Goal: Task Accomplishment & Management: Manage account settings

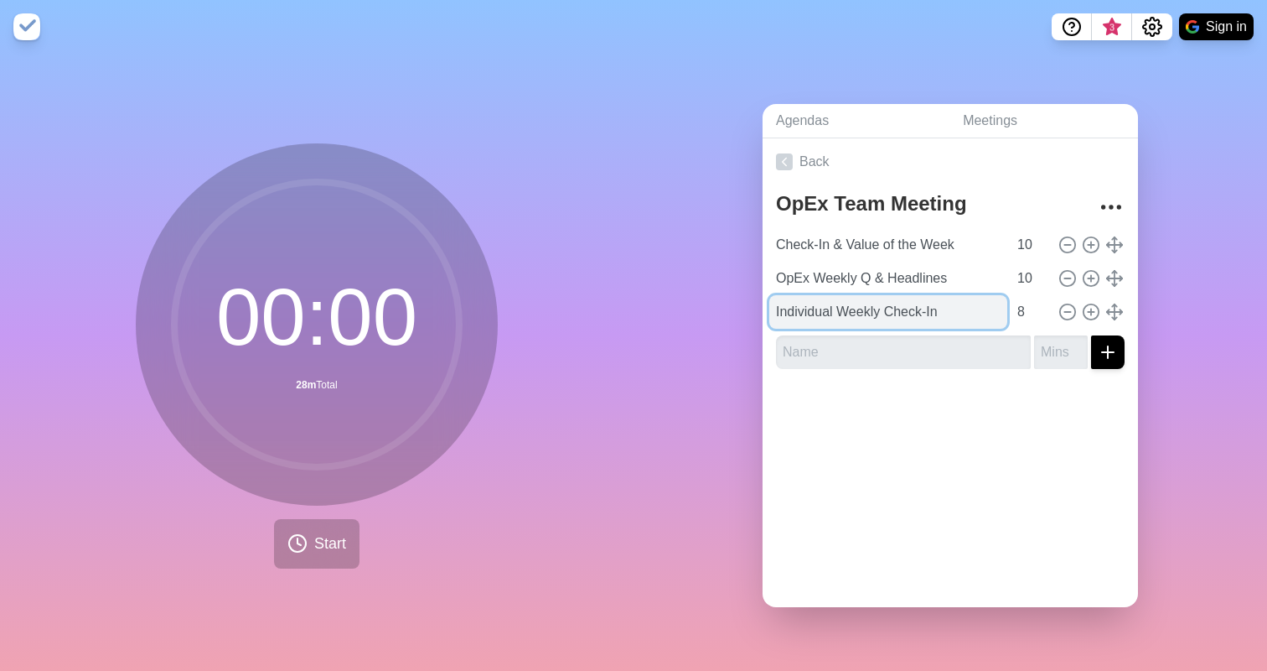
click at [955, 304] on input "Individual Weekly Check-In" at bounding box center [889, 312] width 238 height 34
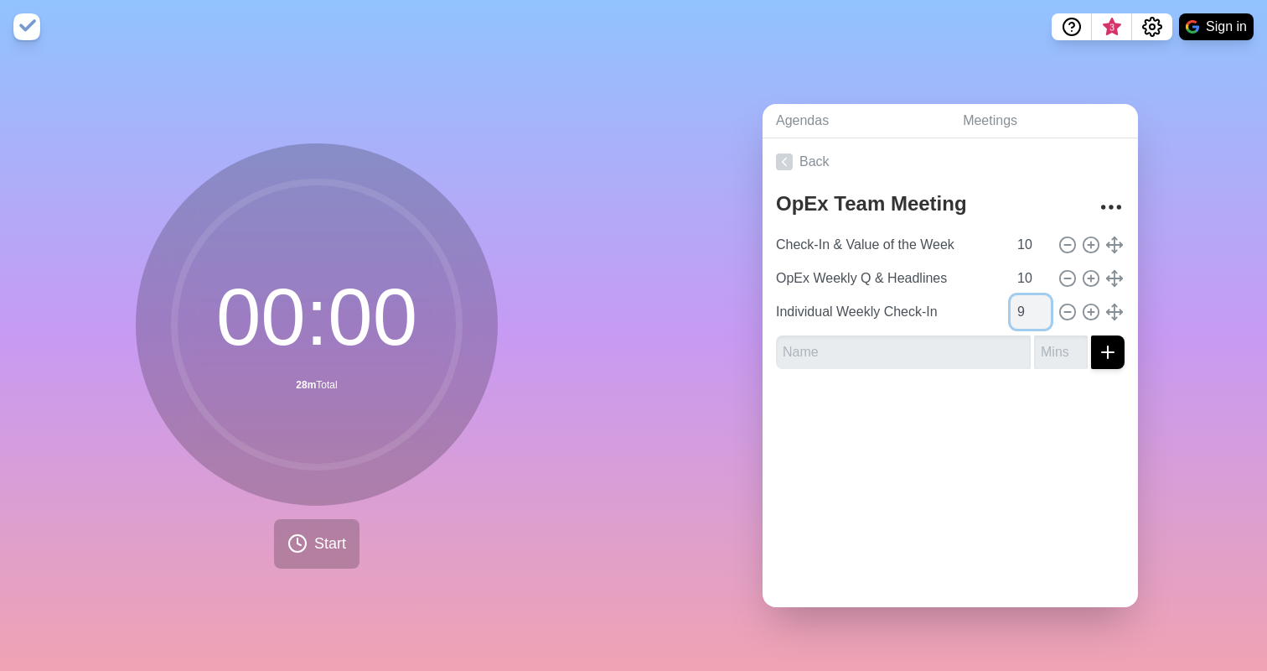
click at [1014, 303] on input "9" at bounding box center [1031, 312] width 40 height 34
type input "10"
click at [1028, 300] on input "10" at bounding box center [1031, 312] width 40 height 34
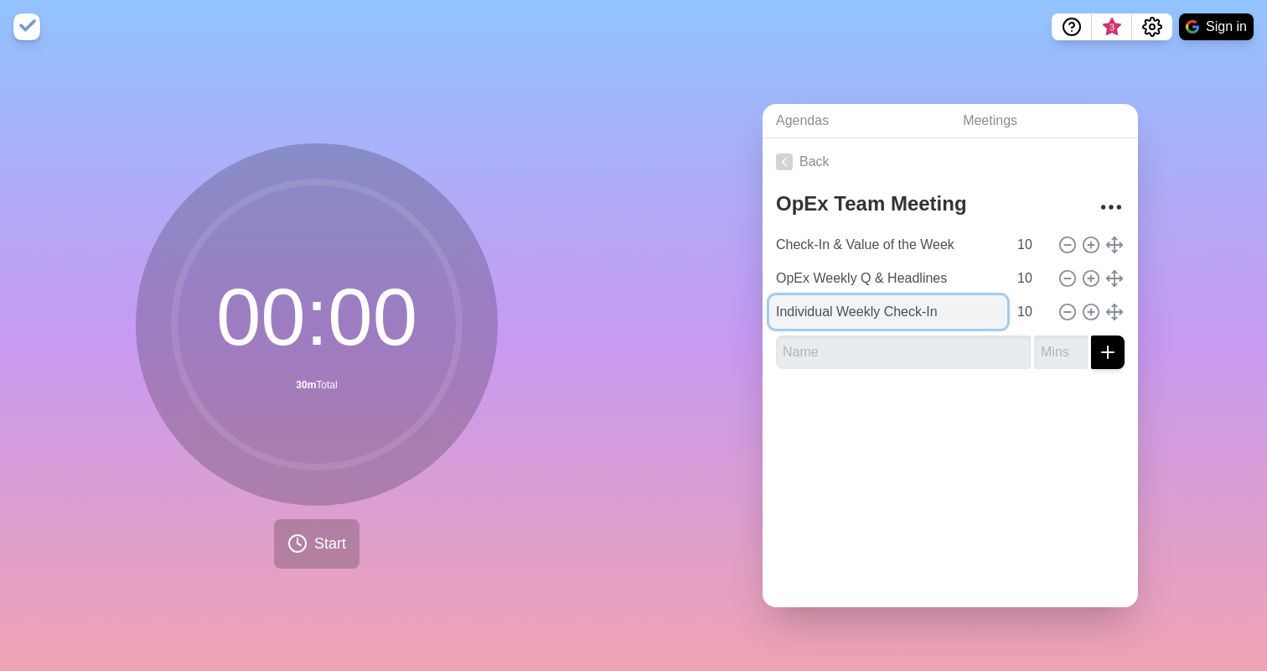
click at [949, 308] on input "Individual Weekly Check-In" at bounding box center [889, 312] width 238 height 34
type input "Individual Weekly Check-In 1"
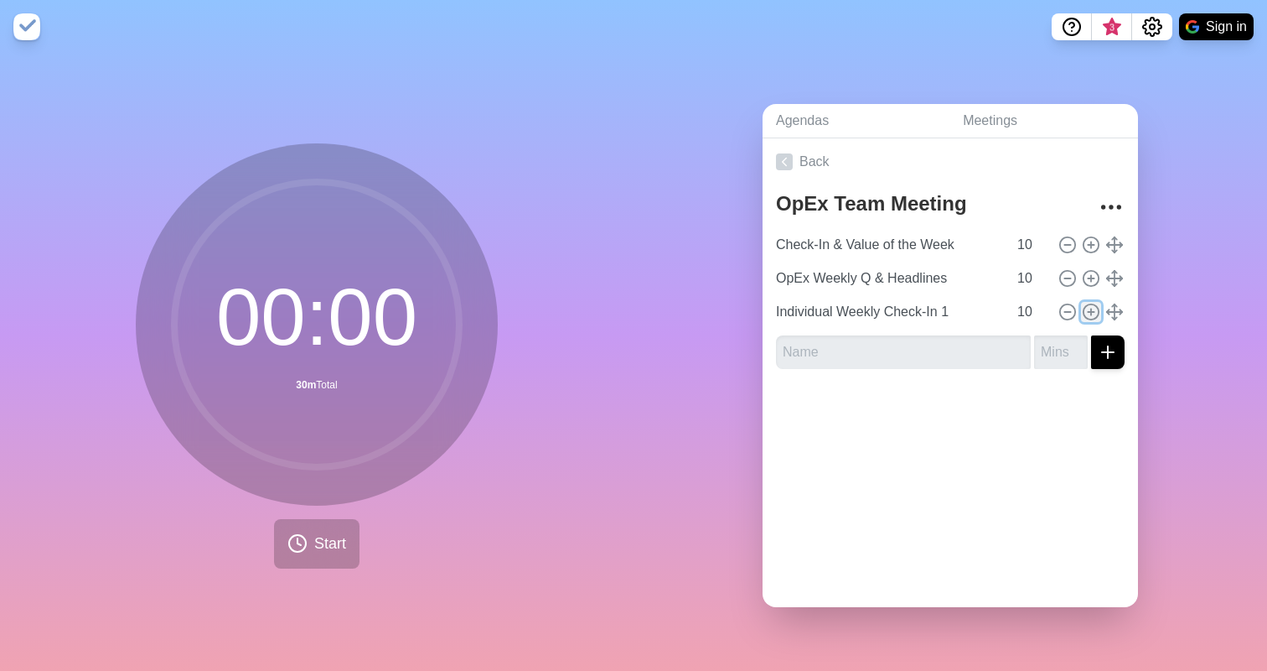
click at [1082, 307] on icon at bounding box center [1091, 312] width 18 height 18
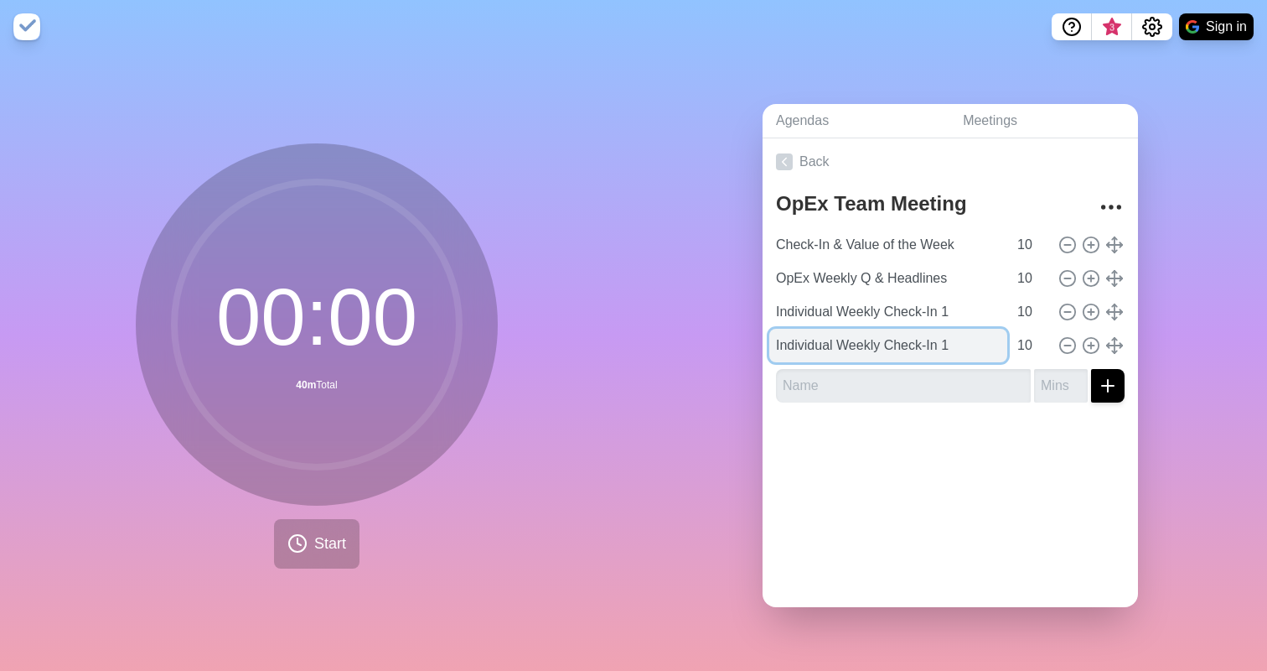
drag, startPoint x: 952, startPoint y: 335, endPoint x: 939, endPoint y: 339, distance: 14.1
click at [939, 339] on input "Individual Weekly Check-In 1" at bounding box center [889, 346] width 238 height 34
type input "Individual Weekly Check-In 2"
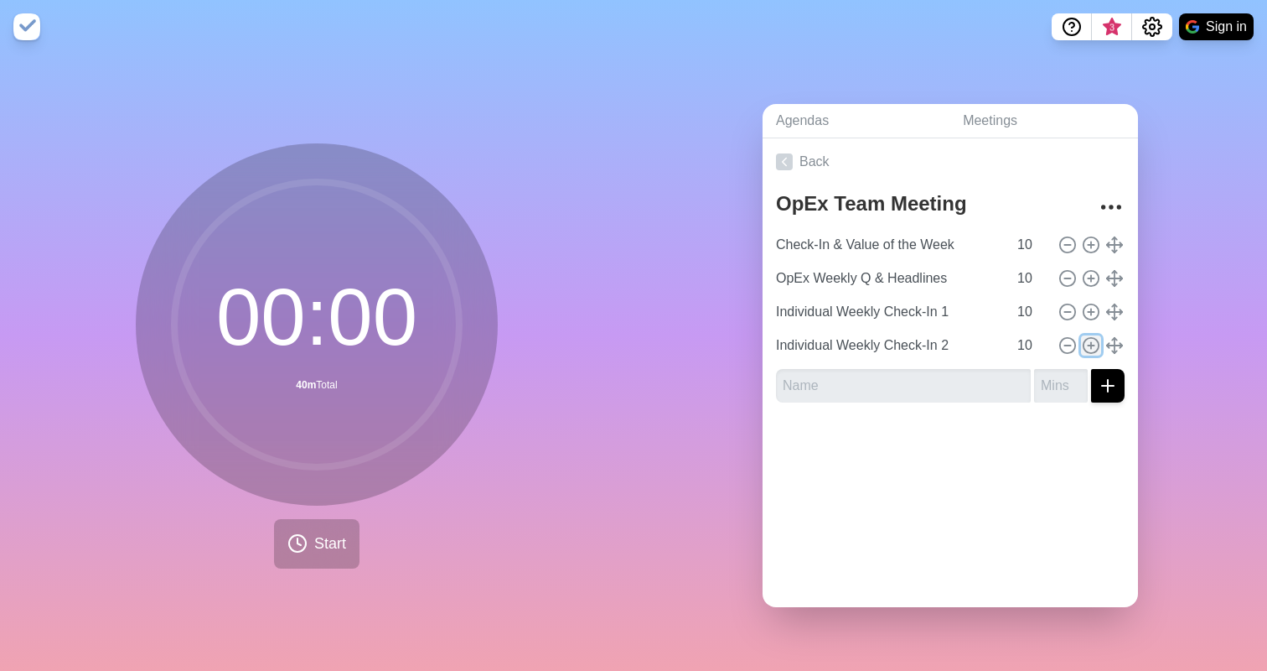
click at [1082, 343] on icon at bounding box center [1091, 345] width 18 height 18
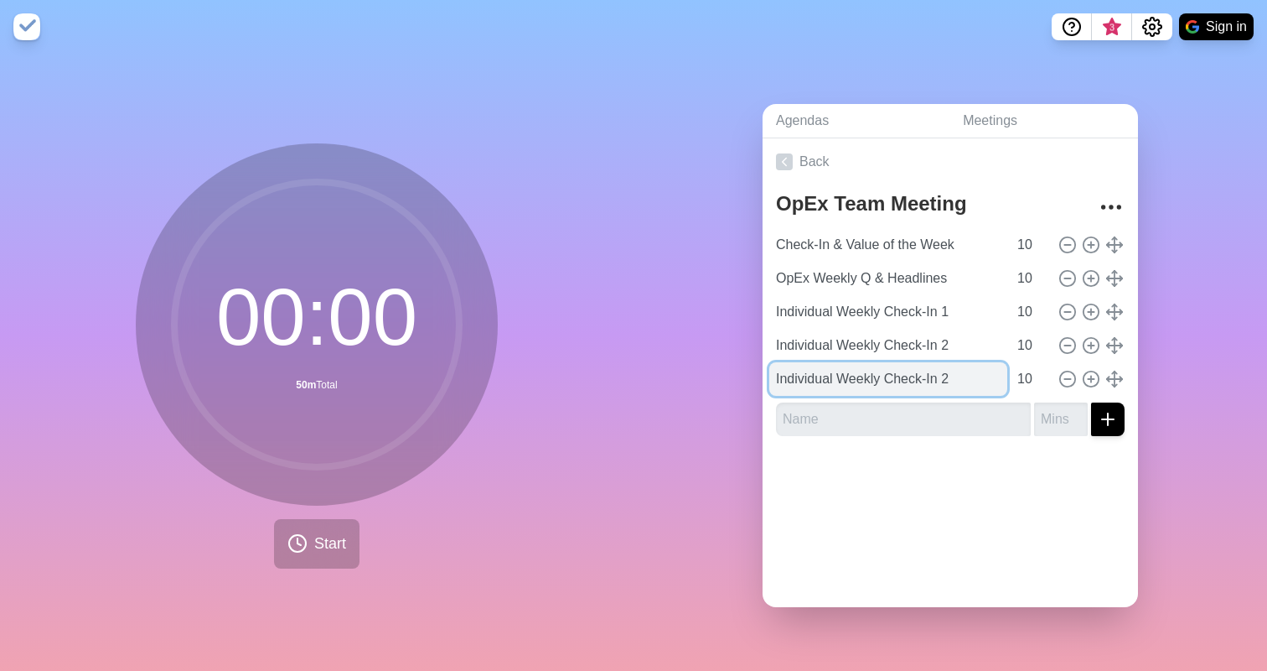
click at [945, 374] on input "Individual Weekly Check-In 2" at bounding box center [889, 379] width 238 height 34
type input "Individual Weekly Check-In 3"
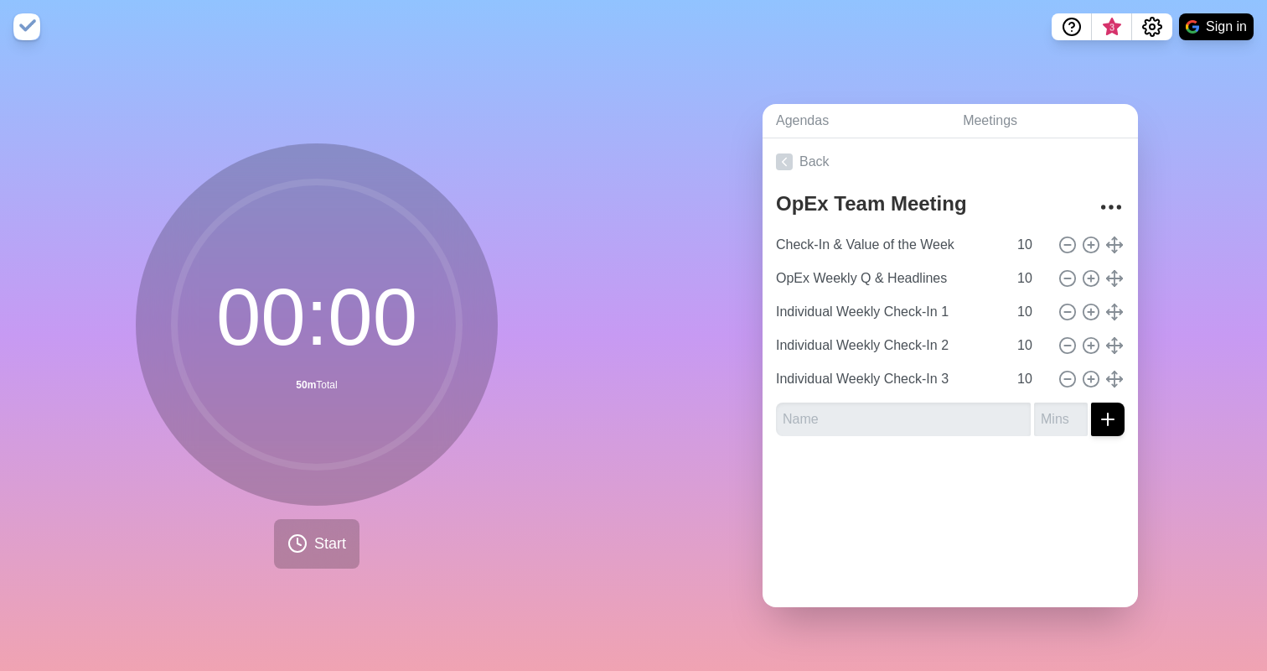
click at [1150, 364] on div "Agendas Meetings Back OpEx Team Meeting Check-In & Value of the Week 10 OpEx We…" at bounding box center [951, 362] width 634 height 617
click at [913, 241] on input "Check-In & Value of the Week" at bounding box center [889, 245] width 238 height 34
click at [1104, 197] on icon "More" at bounding box center [1111, 207] width 27 height 27
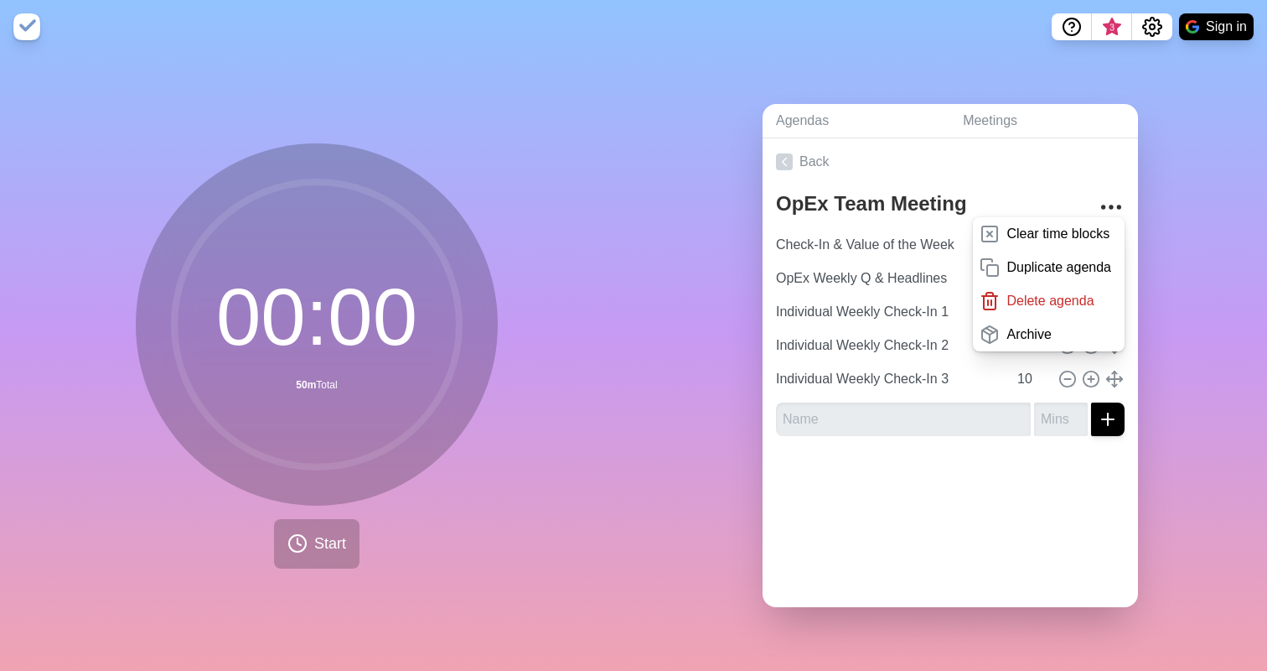
click at [1188, 245] on div "Agendas Meetings Back OpEx Team Meeting Clear time blocks Duplicate agenda Dele…" at bounding box center [951, 362] width 634 height 617
click at [1028, 326] on p "Archive" at bounding box center [1029, 334] width 44 height 20
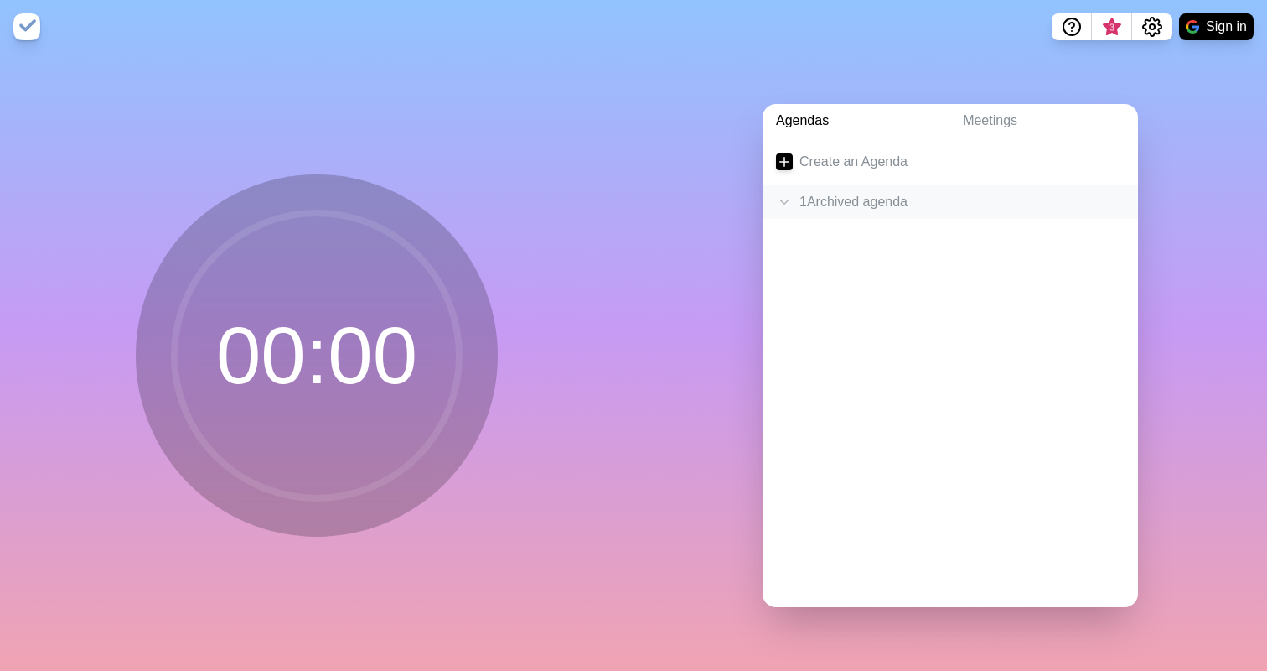
click at [781, 194] on icon at bounding box center [784, 202] width 17 height 17
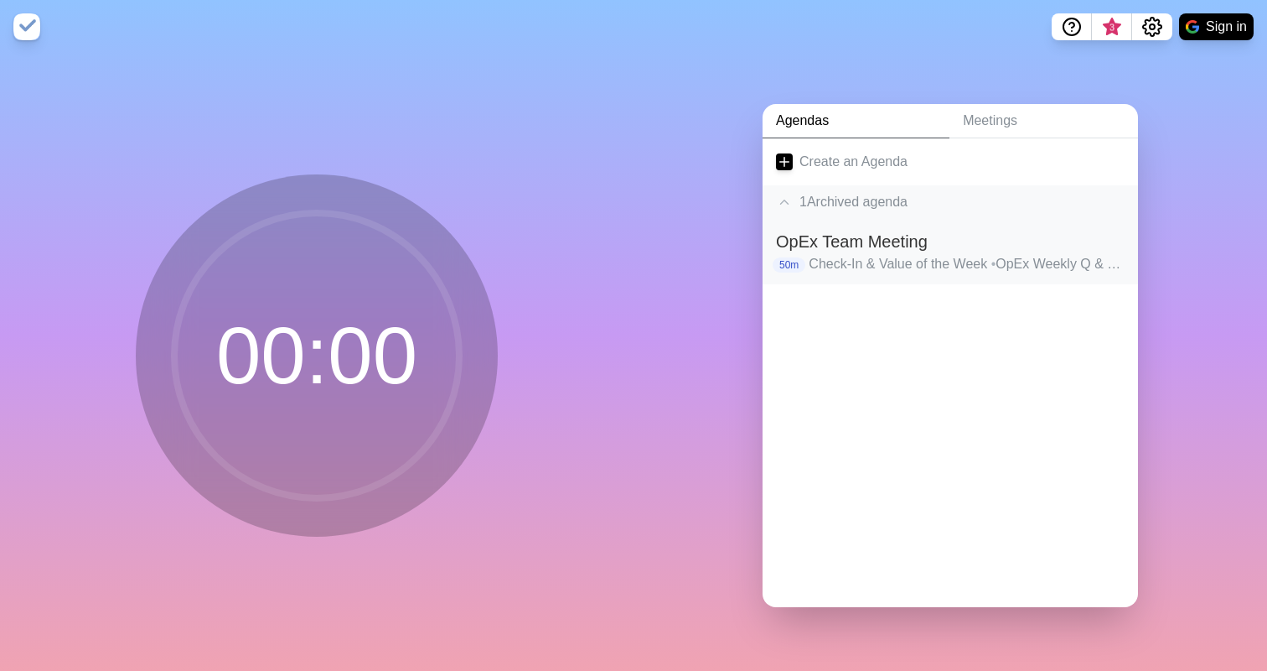
click at [913, 237] on h2 "OpEx Team Meeting" at bounding box center [950, 241] width 349 height 25
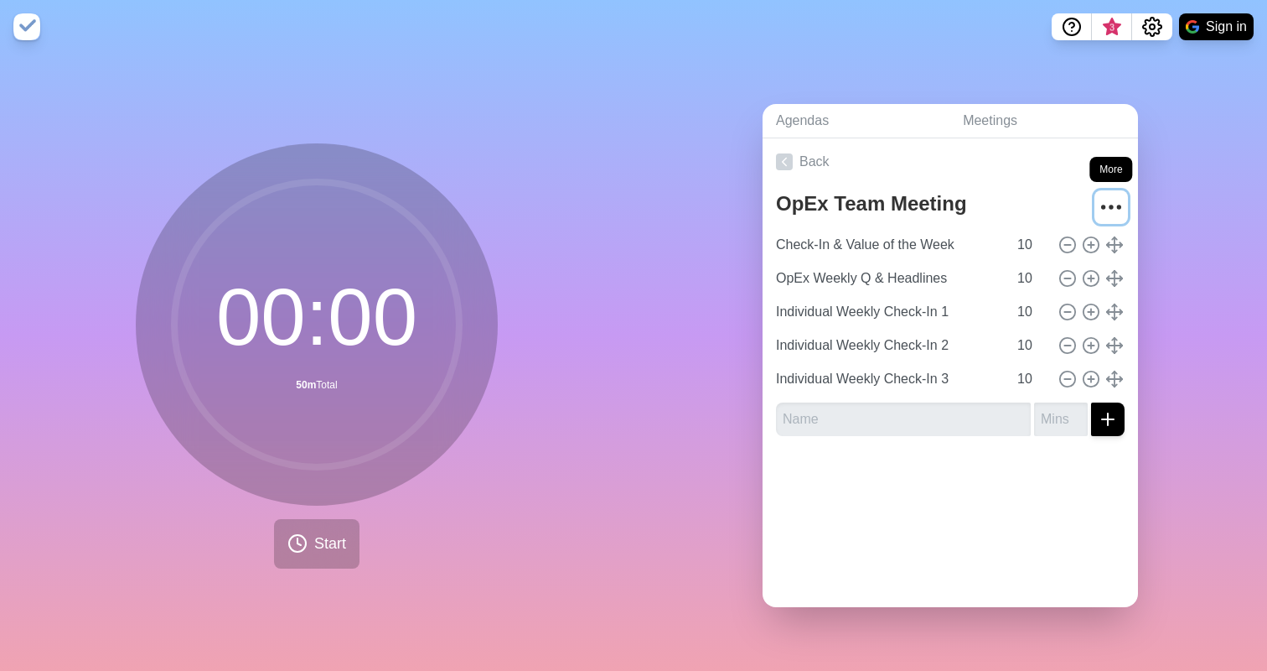
click at [1098, 202] on icon "More" at bounding box center [1111, 207] width 27 height 27
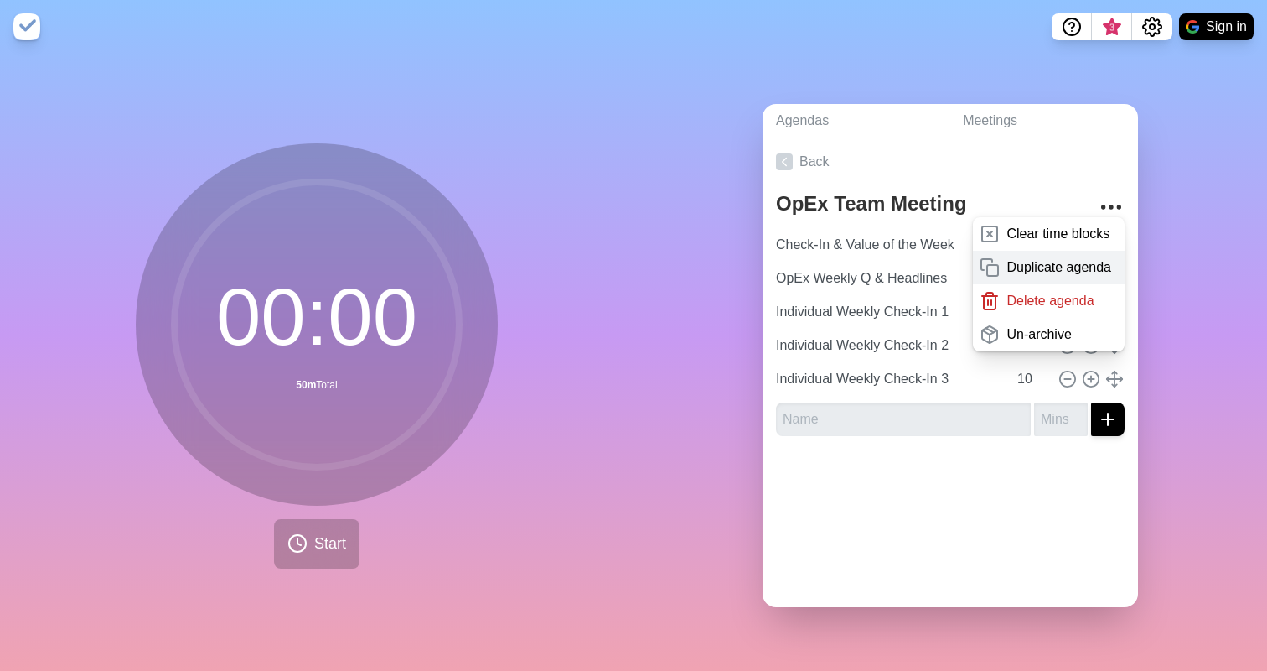
click at [1037, 257] on p "Duplicate agenda" at bounding box center [1059, 267] width 105 height 20
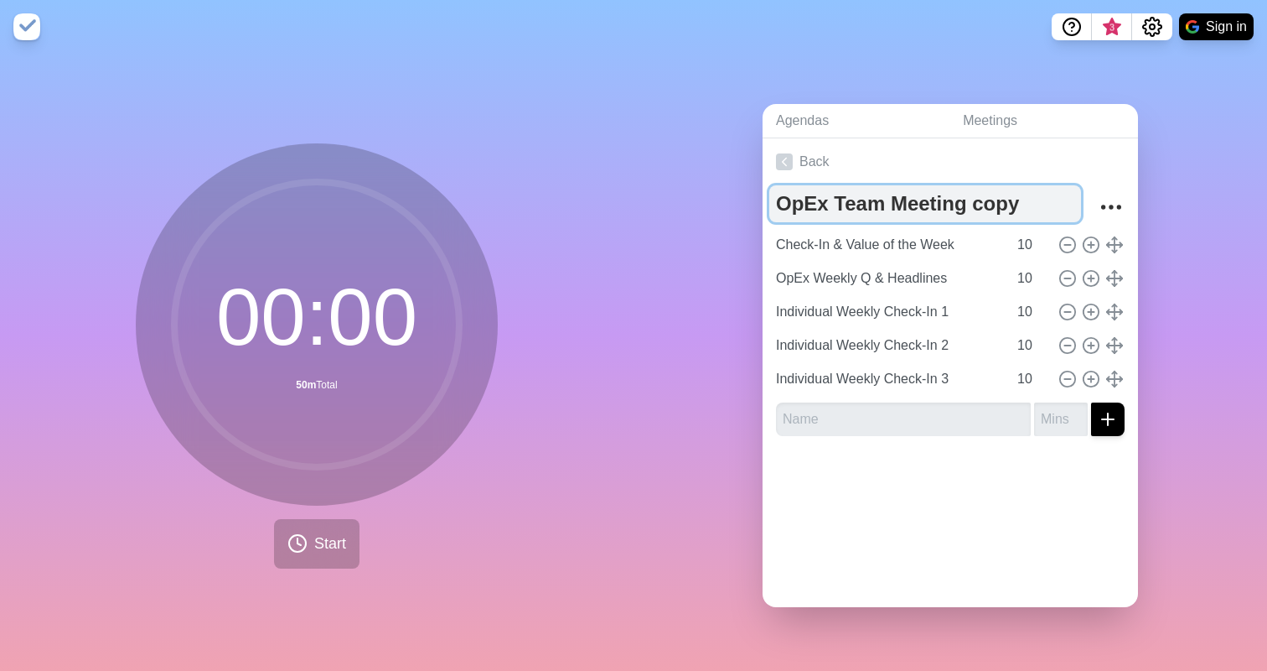
click at [979, 198] on textarea "OpEx Team Meeting copy" at bounding box center [926, 203] width 312 height 37
type textarea "OpEx Team Meeting 10/7"
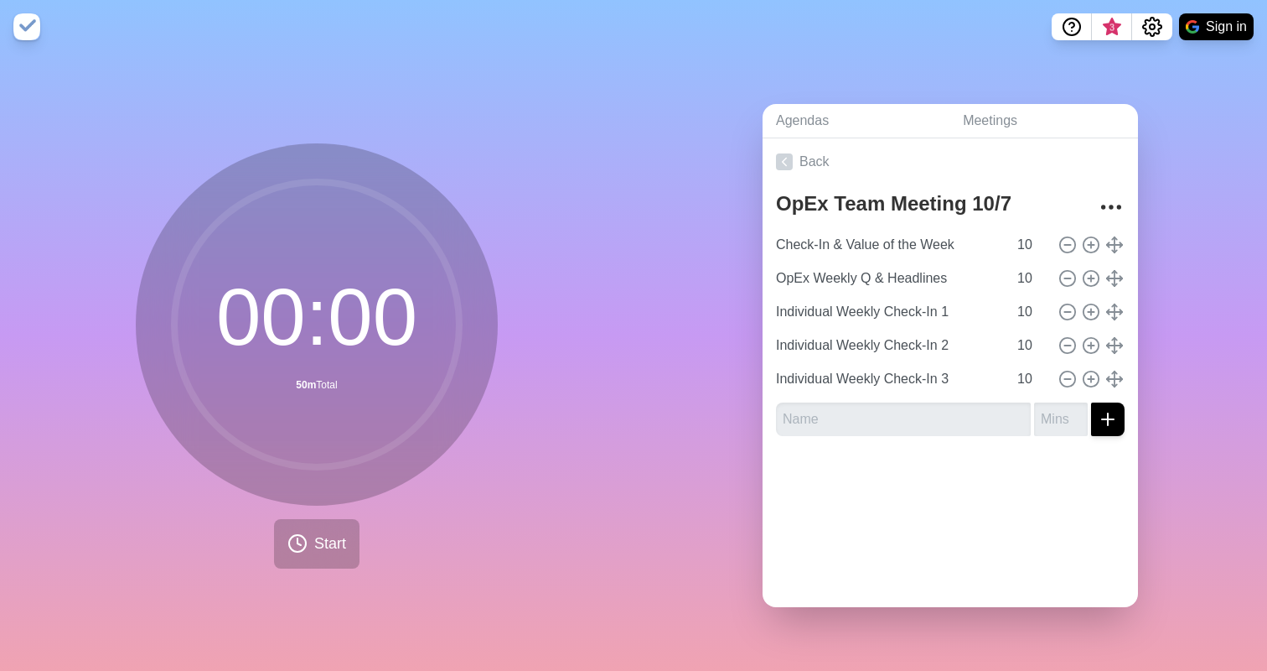
click at [1178, 163] on div "Agendas Meetings Back OpEx Team Meeting 10/7 Check-In & Value of the Week 10 Op…" at bounding box center [951, 362] width 634 height 617
click at [785, 156] on icon at bounding box center [784, 161] width 17 height 17
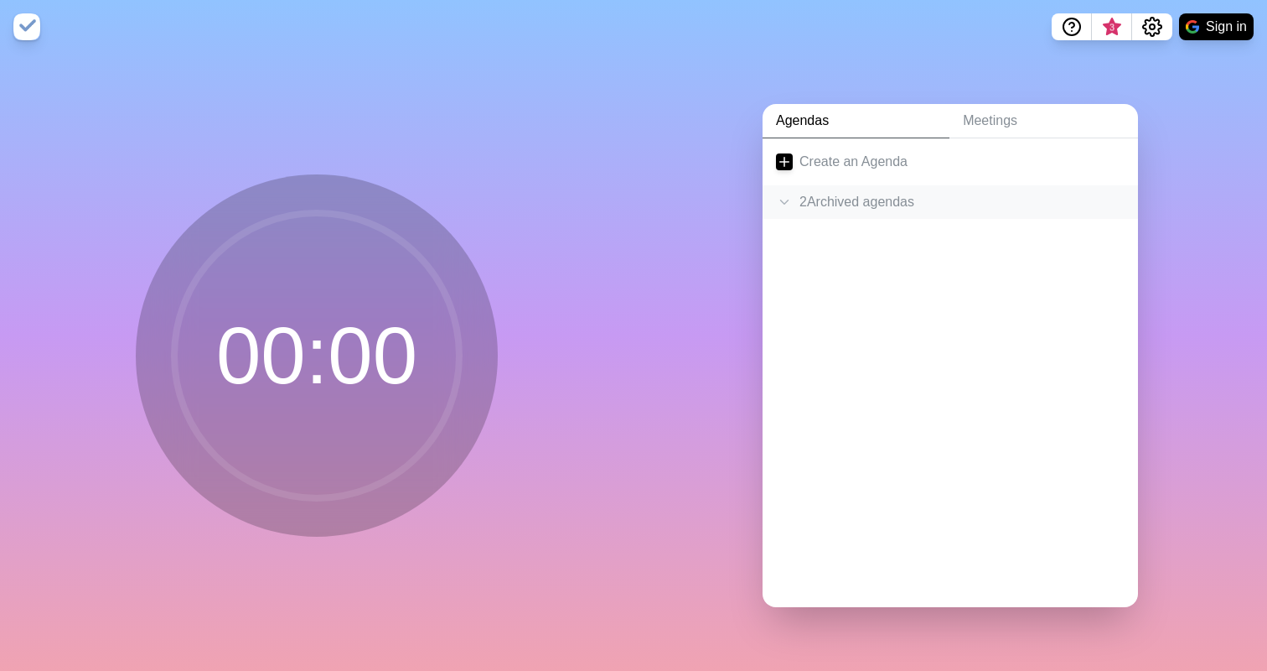
click at [777, 199] on icon at bounding box center [784, 202] width 17 height 17
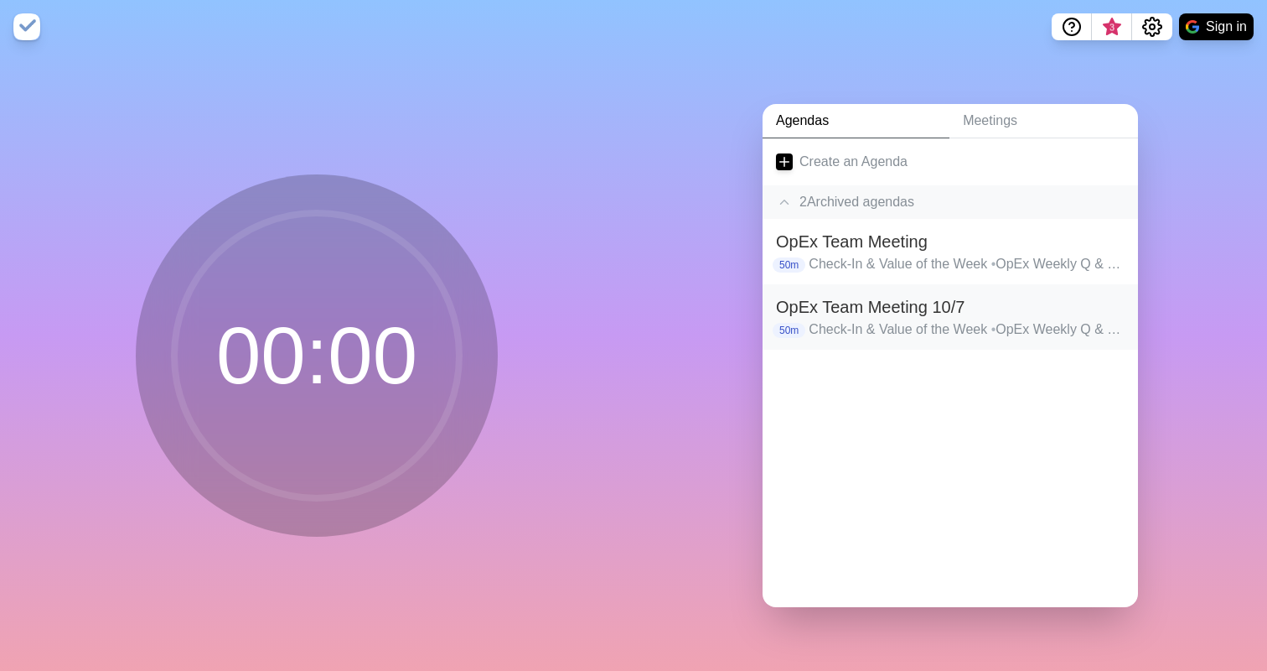
click at [858, 303] on h2 "OpEx Team Meeting 10/7" at bounding box center [950, 306] width 349 height 25
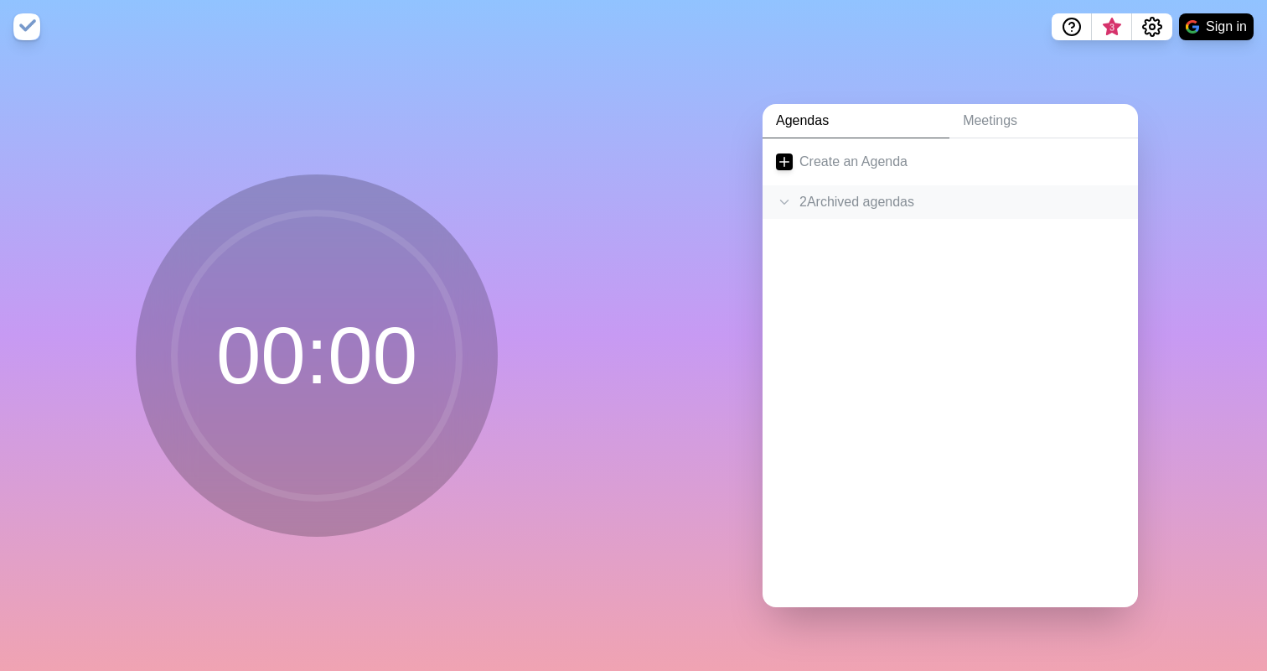
click at [777, 194] on icon at bounding box center [784, 202] width 17 height 17
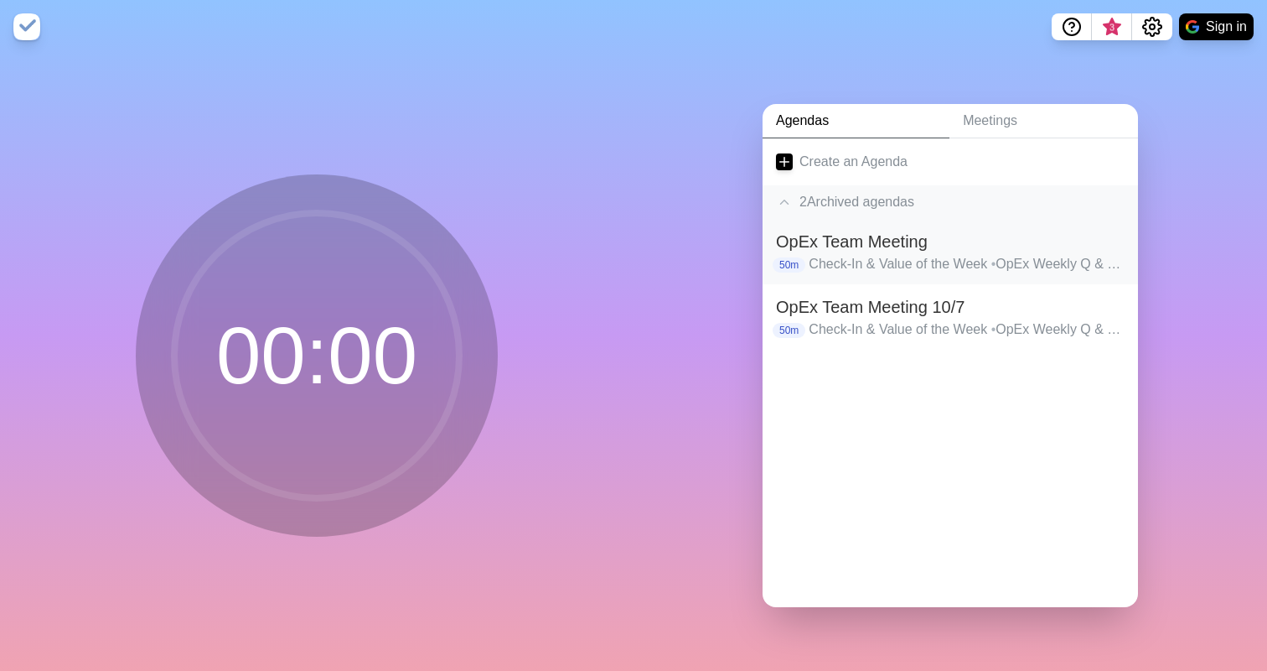
click at [827, 254] on p "Check-In & Value of the Week • OpEx Weekly Q & Headlines • Individual Weekly Ch…" at bounding box center [967, 264] width 316 height 20
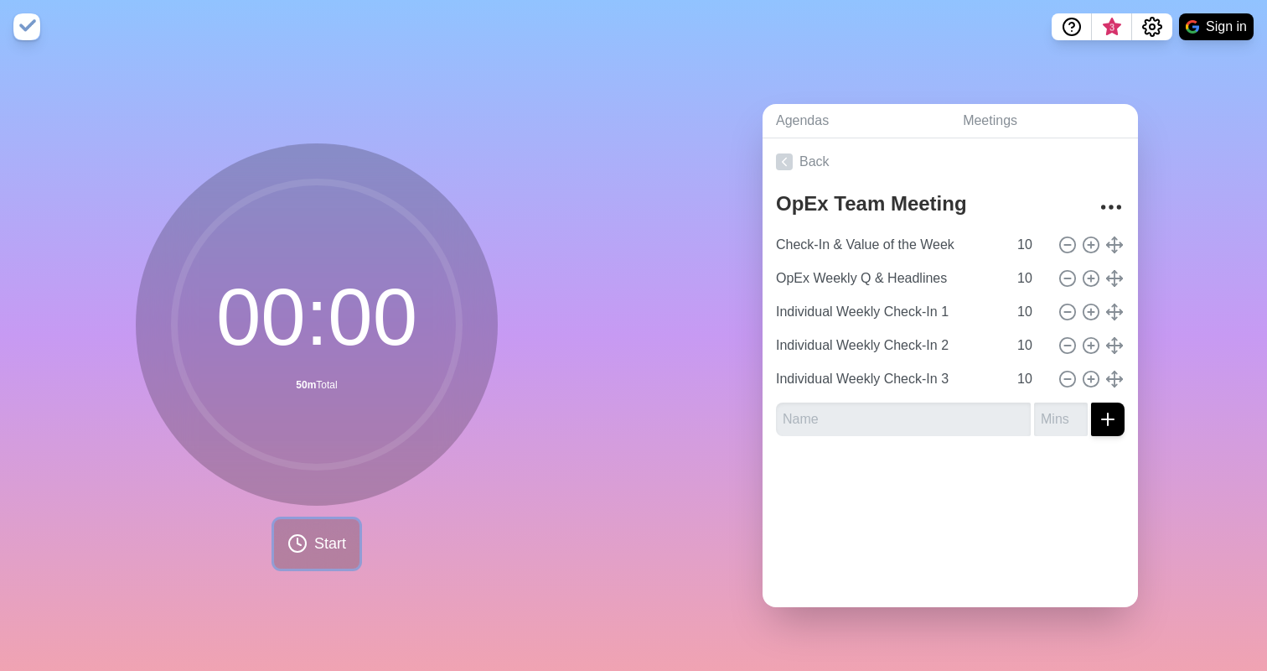
click at [319, 549] on button "Start" at bounding box center [317, 543] width 86 height 49
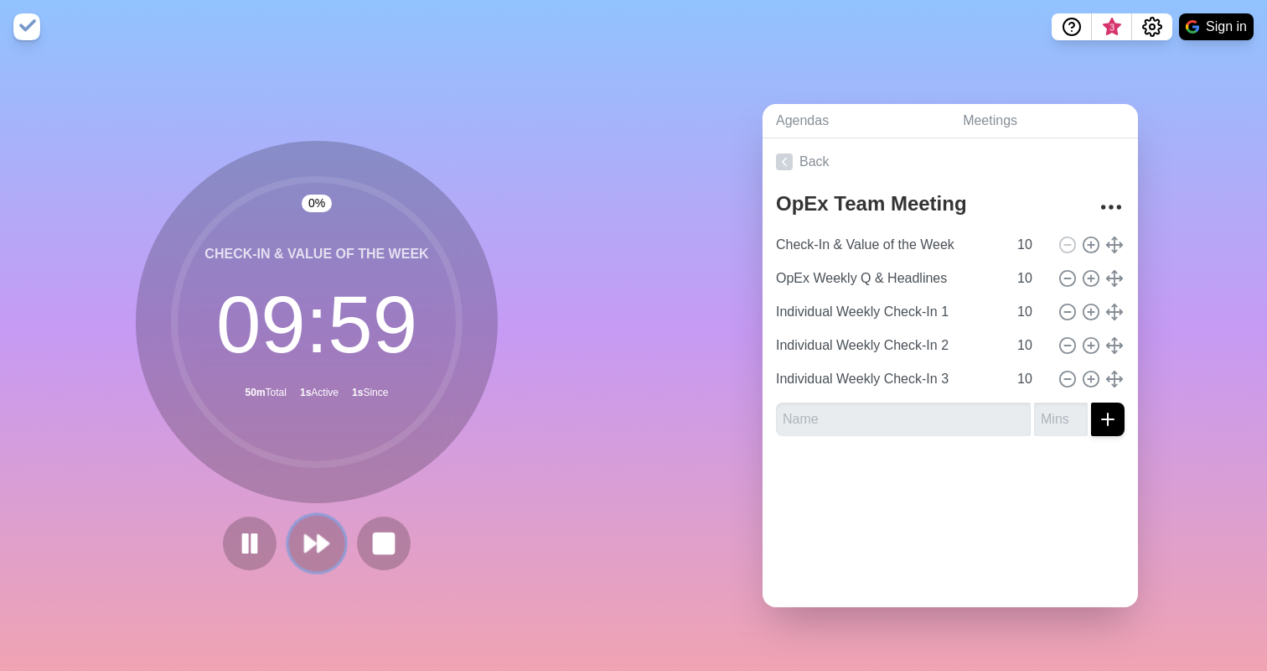
click at [305, 538] on polygon at bounding box center [310, 543] width 11 height 17
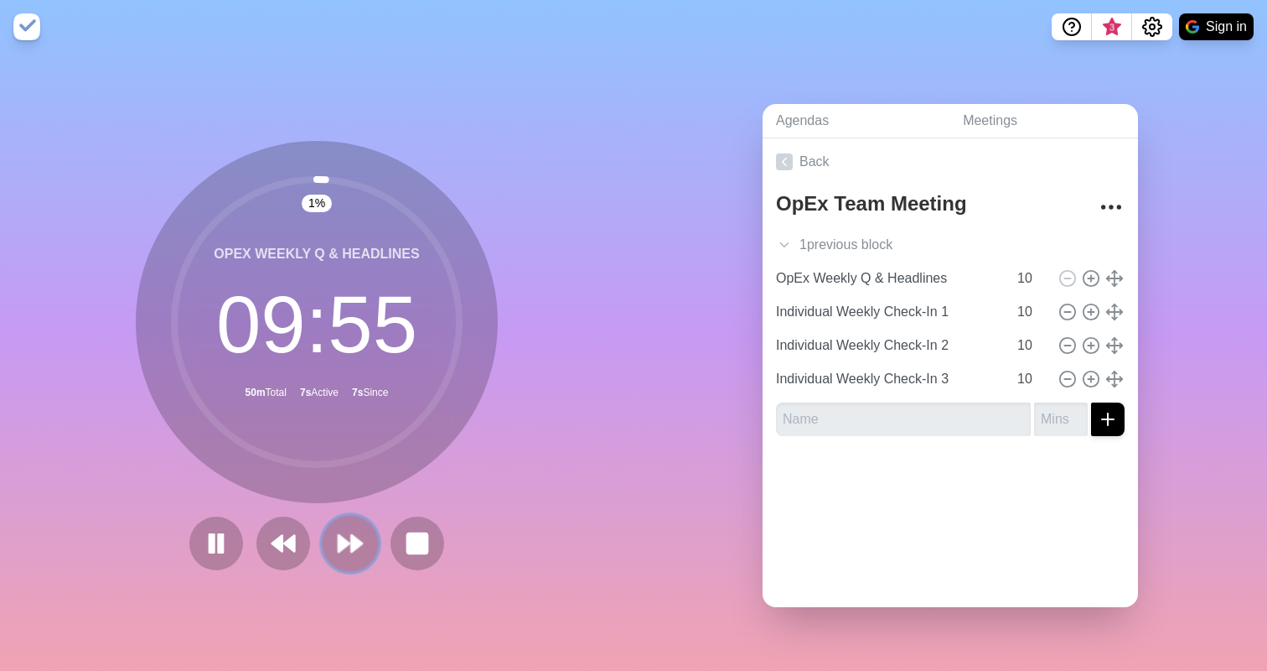
click at [358, 536] on button at bounding box center [350, 543] width 56 height 56
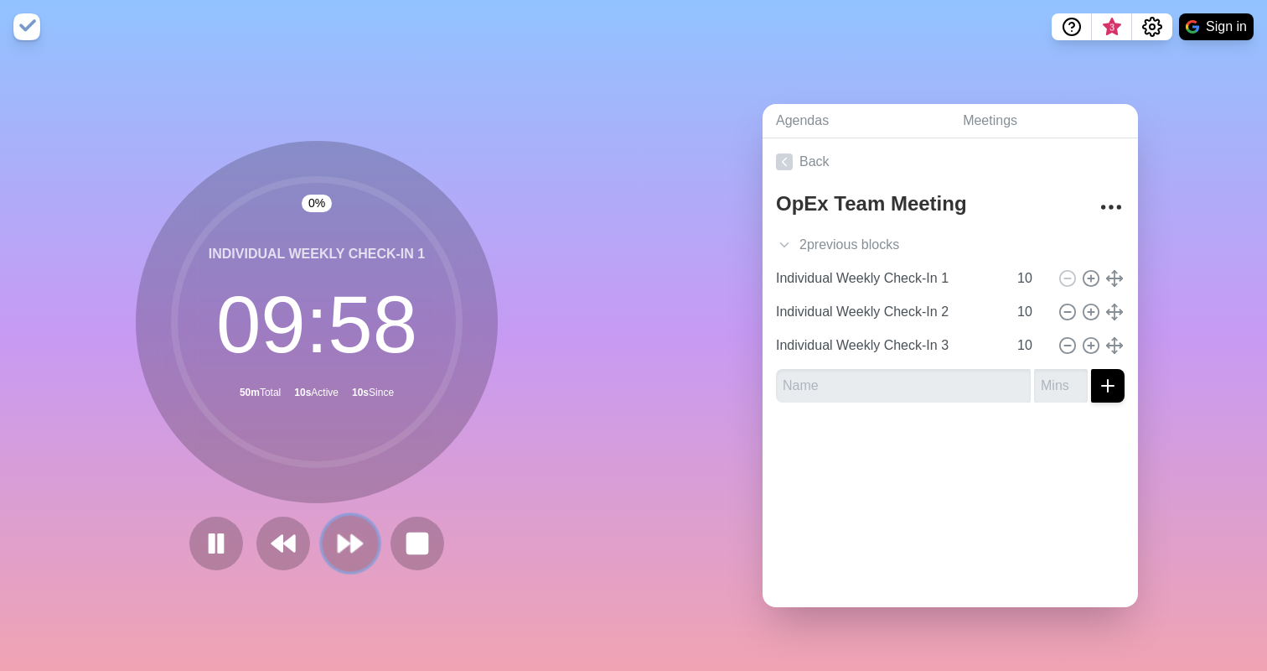
click at [358, 536] on button at bounding box center [350, 543] width 56 height 56
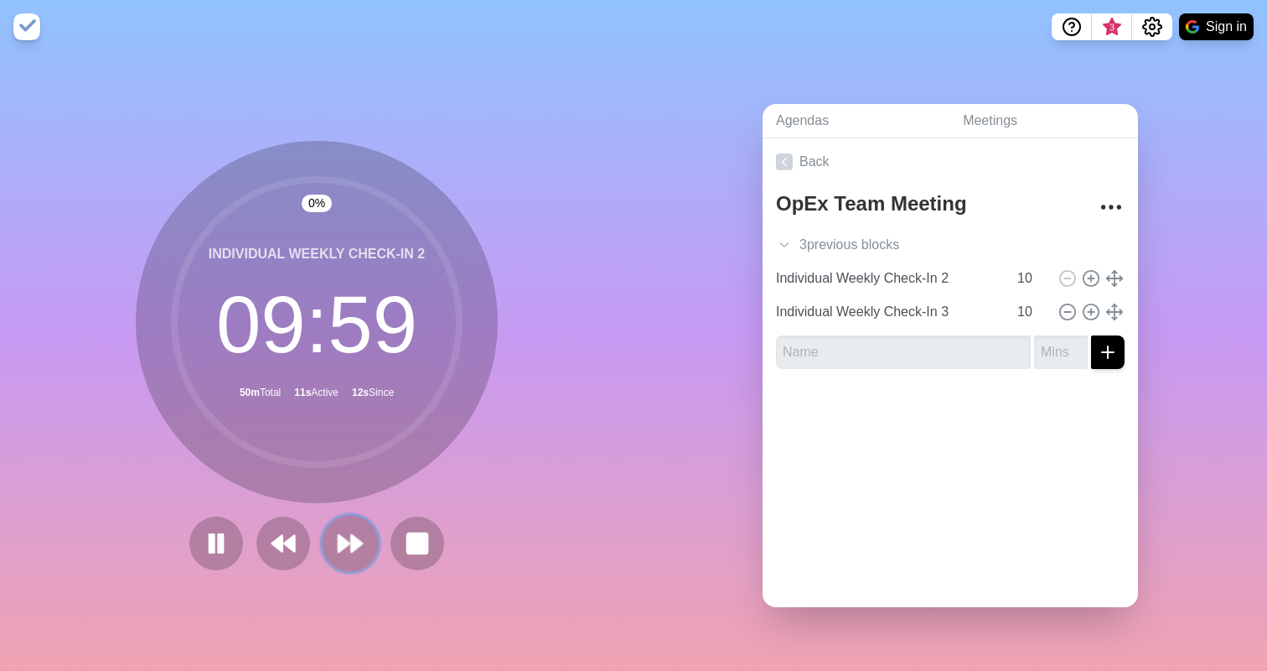
click at [358, 536] on button at bounding box center [350, 543] width 56 height 56
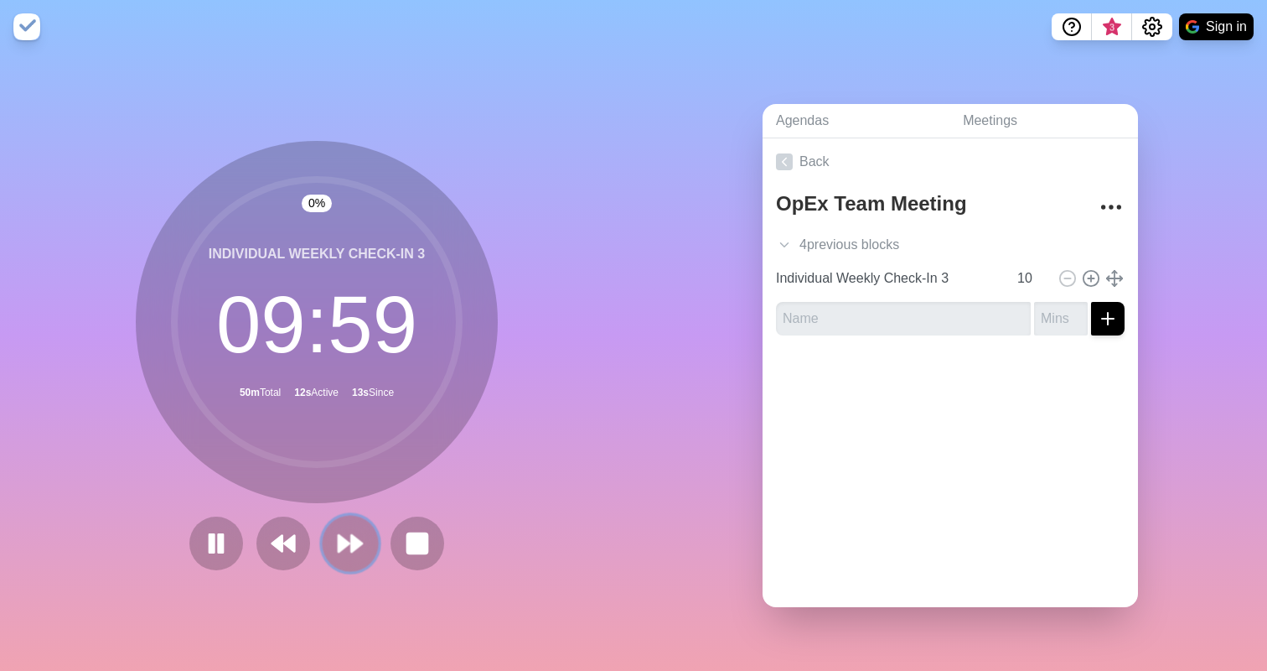
click at [358, 536] on button at bounding box center [350, 543] width 56 height 56
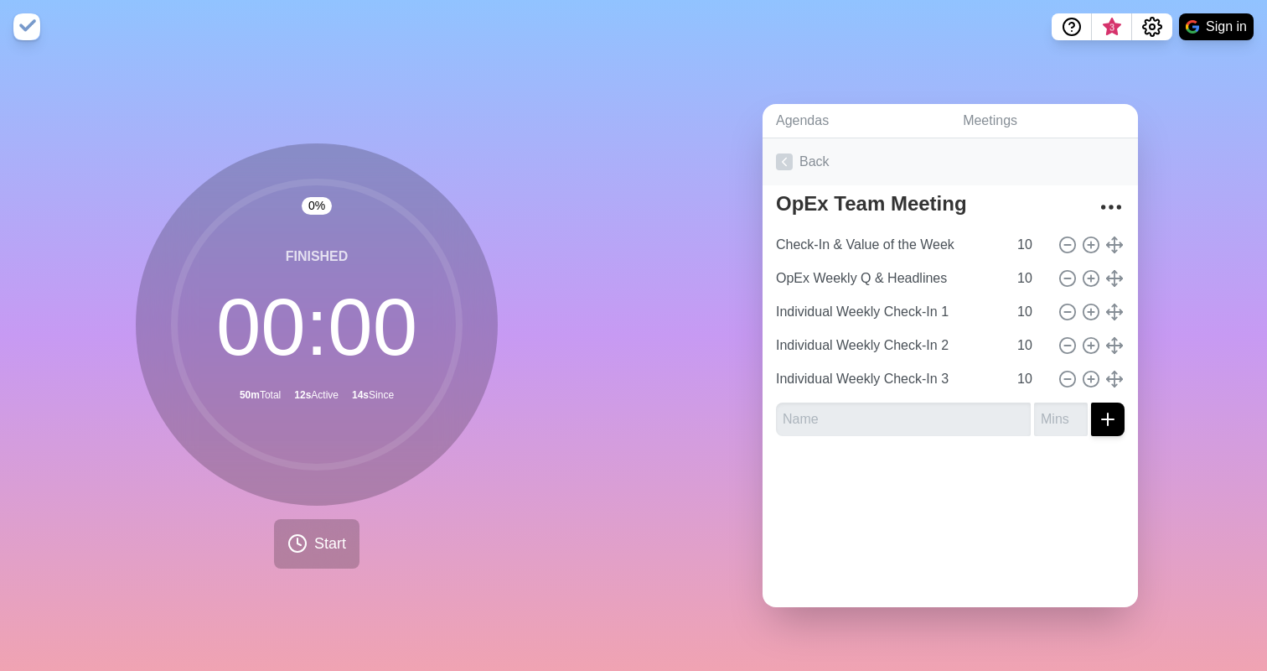
click at [776, 154] on icon at bounding box center [784, 161] width 17 height 17
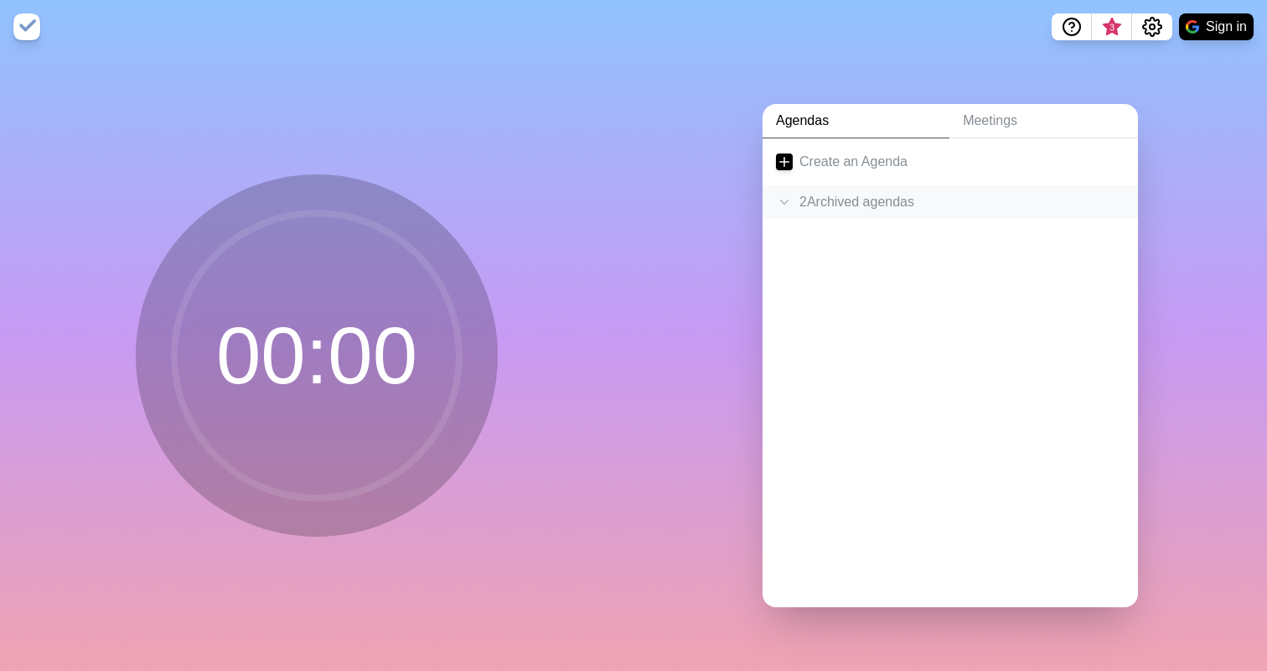
click at [780, 194] on icon at bounding box center [784, 202] width 17 height 17
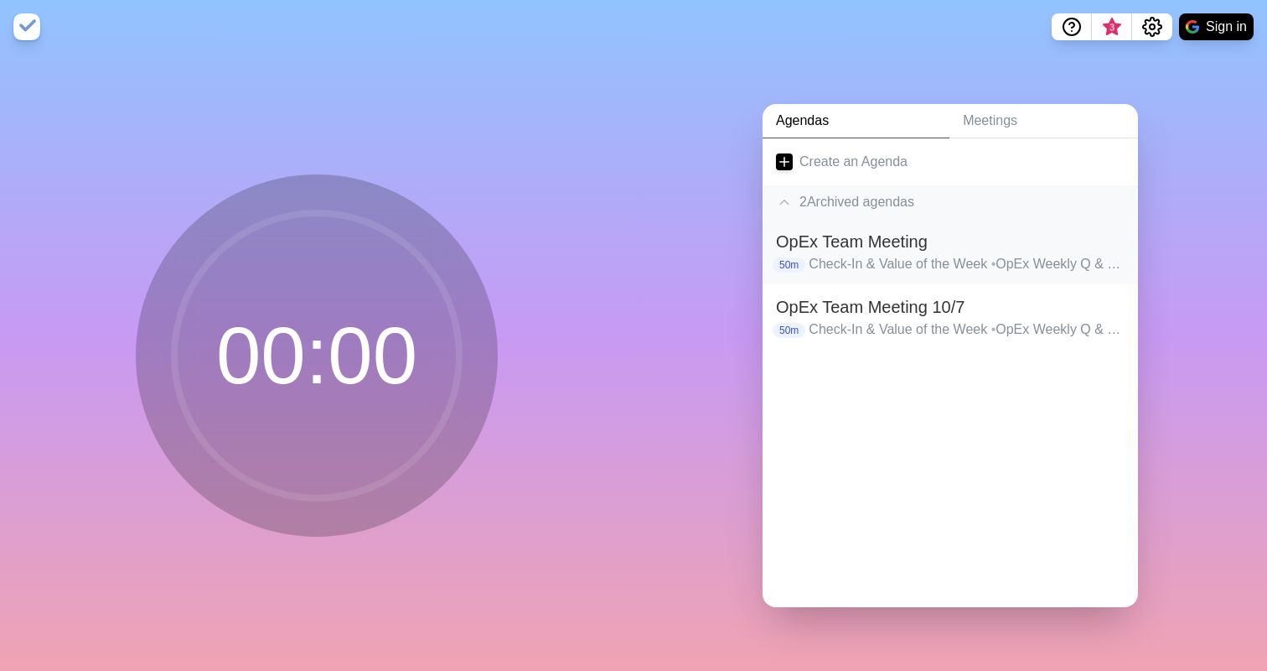
click at [838, 241] on h2 "OpEx Team Meeting" at bounding box center [950, 241] width 349 height 25
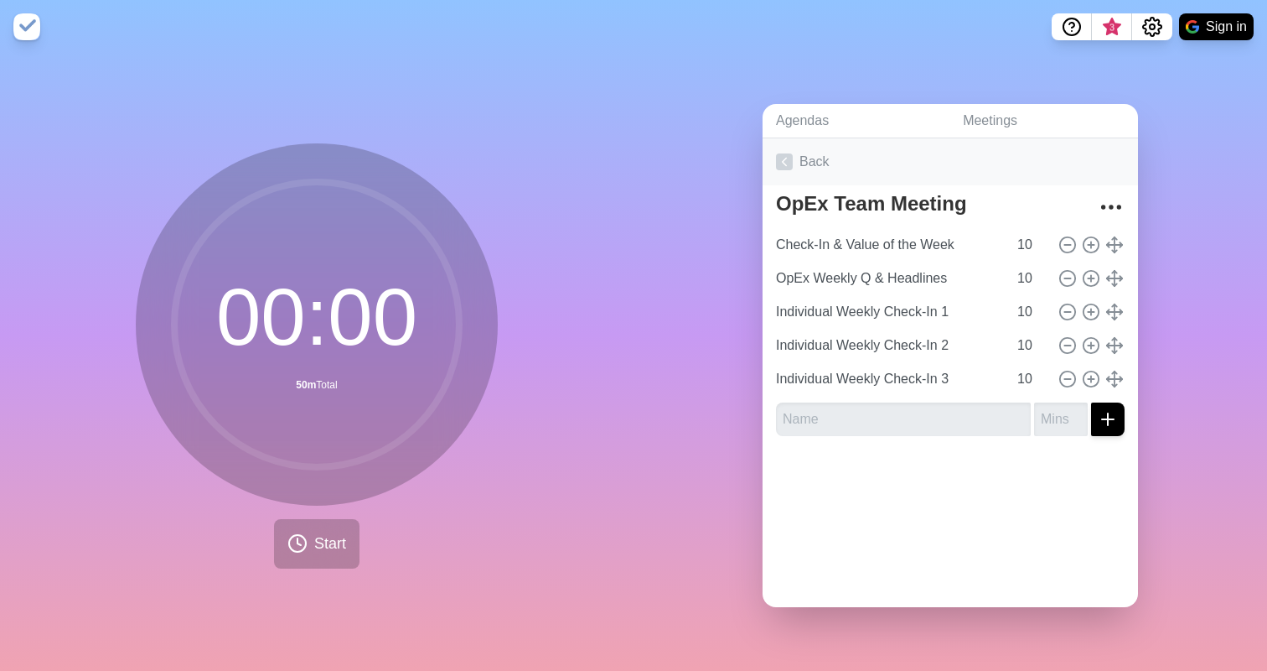
click at [776, 158] on icon at bounding box center [784, 161] width 17 height 17
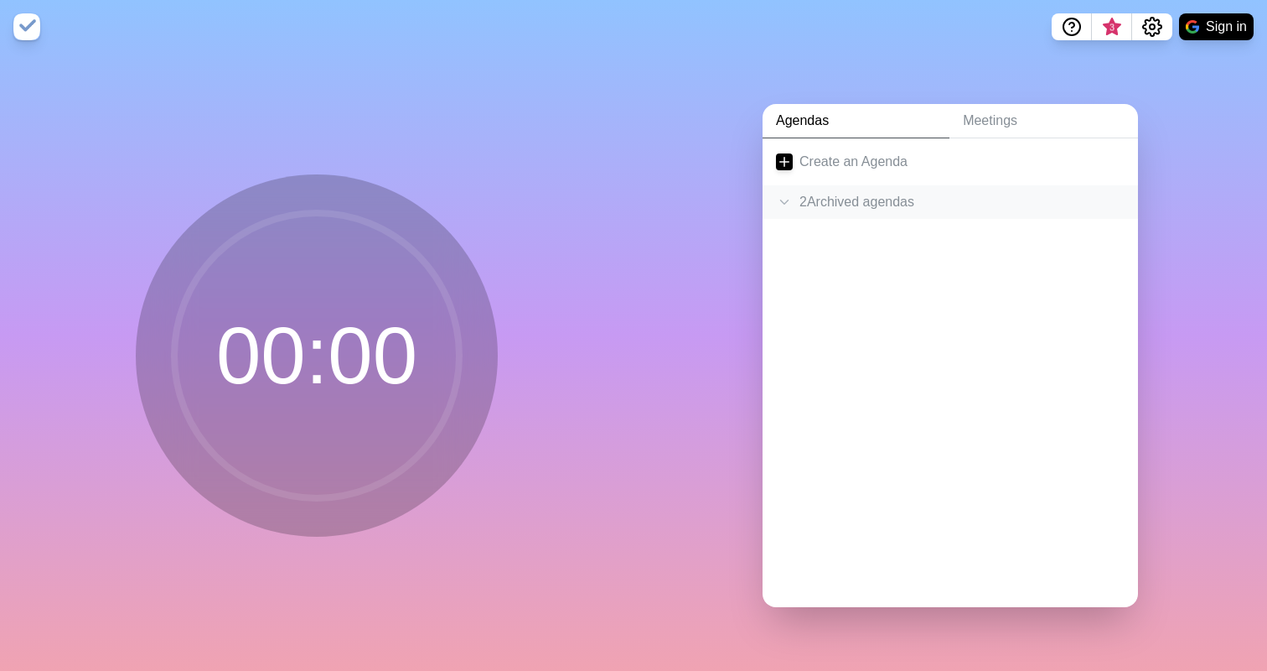
click at [794, 200] on div "2 Archived agenda s" at bounding box center [951, 202] width 376 height 34
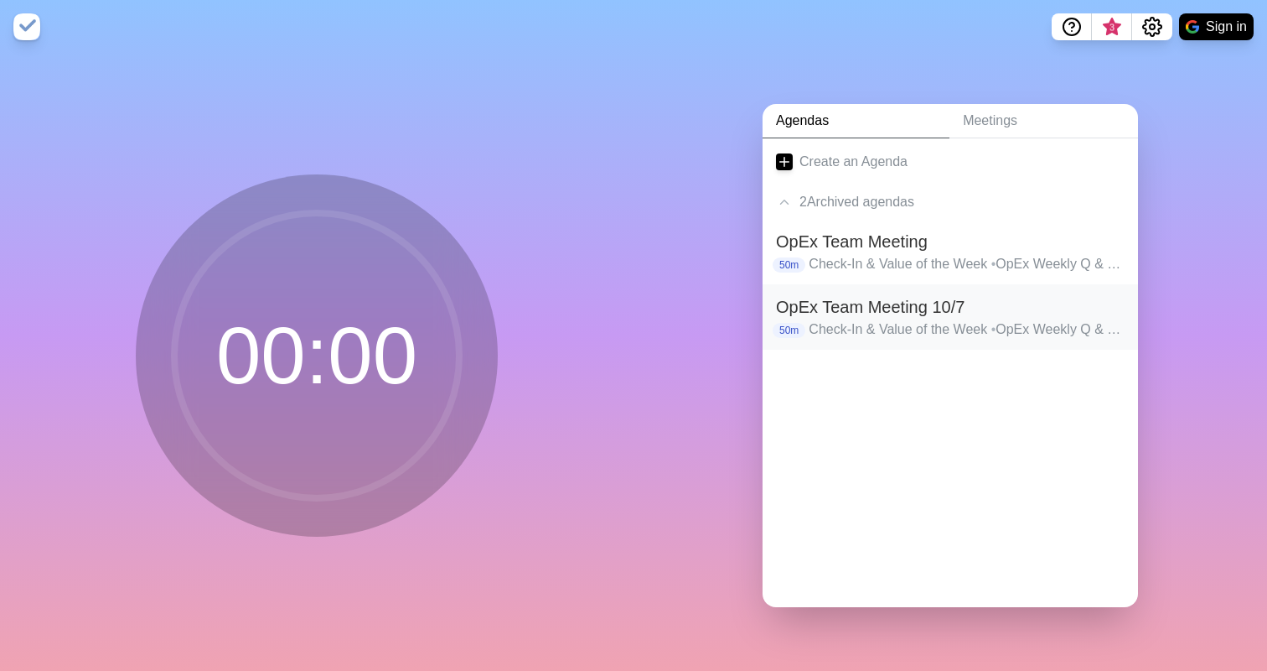
click at [828, 306] on h2 "OpEx Team Meeting 10/7" at bounding box center [950, 306] width 349 height 25
